Goal: Task Accomplishment & Management: Use online tool/utility

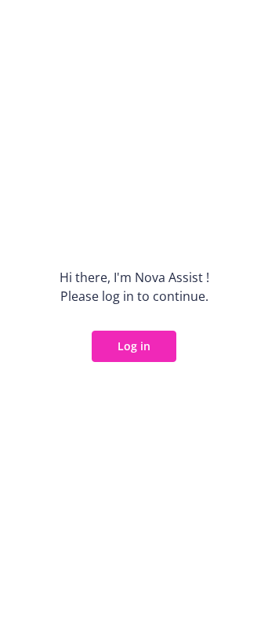
click at [139, 344] on button "Log in" at bounding box center [134, 346] width 85 height 31
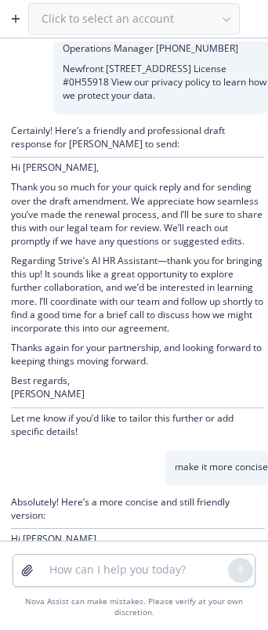
scroll to position [962, 0]
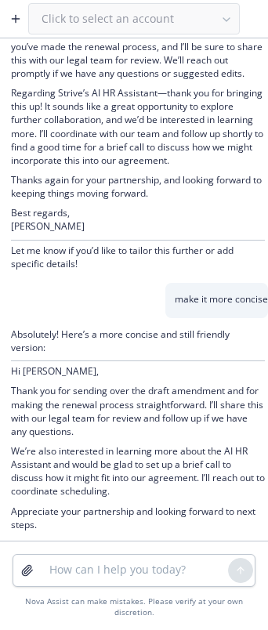
click at [63, 23] on div "Click to select an account" at bounding box center [134, 18] width 212 height 31
click at [7, 21] on button "button" at bounding box center [15, 18] width 25 height 25
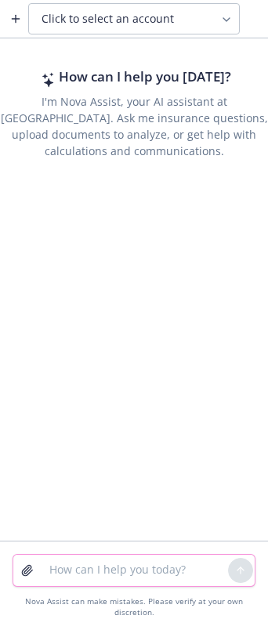
click at [79, 568] on textarea at bounding box center [134, 570] width 188 height 31
